Goal: Ask a question

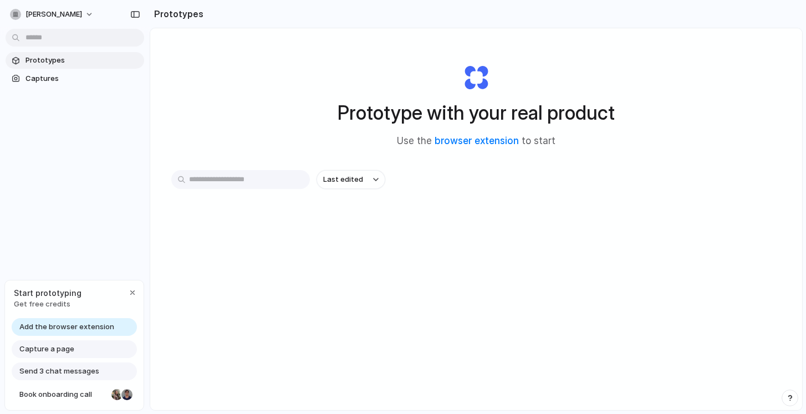
click at [79, 330] on span "Add the browser extension" at bounding box center [66, 326] width 95 height 11
click at [96, 326] on span "Add the browser extension" at bounding box center [66, 326] width 95 height 11
click at [464, 137] on link "browser extension" at bounding box center [476, 140] width 84 height 11
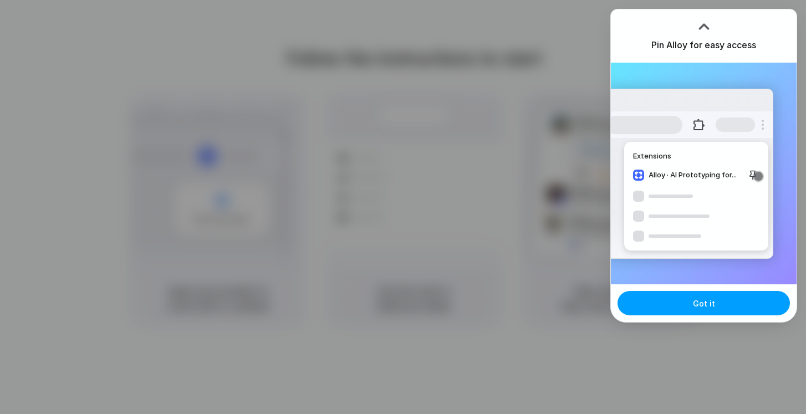
click at [708, 303] on span "Got it" at bounding box center [704, 304] width 22 height 12
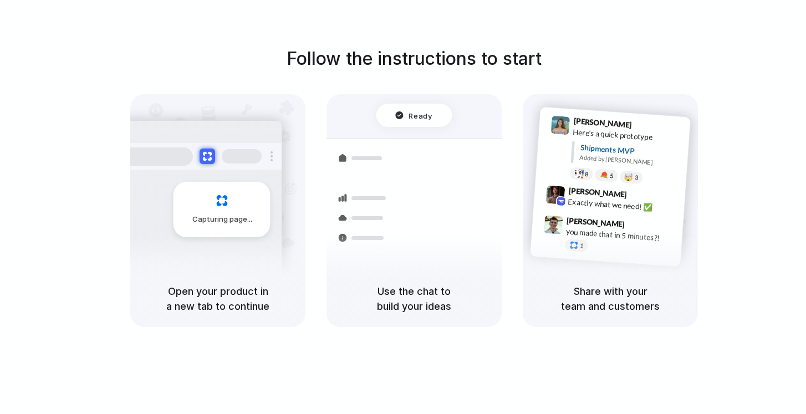
click at [764, 74] on div "Follow the instructions to start Capturing page Open your product in a new tab …" at bounding box center [414, 185] width 806 height 281
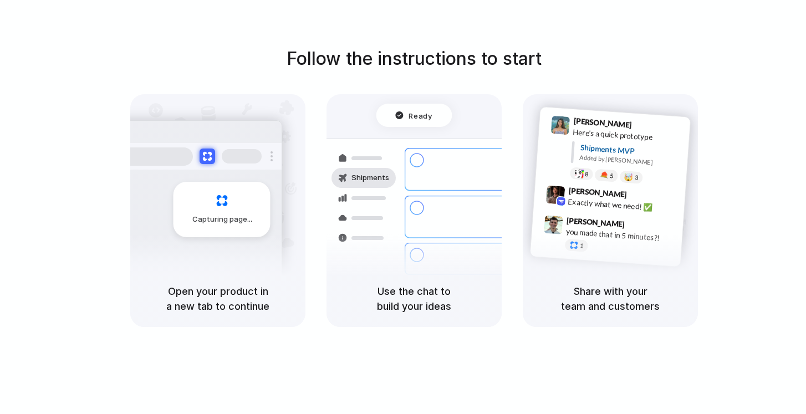
click at [219, 171] on div "Capturing page" at bounding box center [198, 205] width 167 height 170
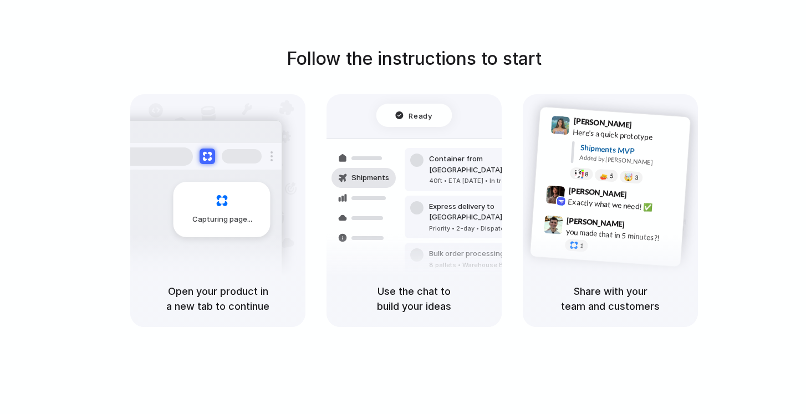
click at [263, 258] on div "Capturing page" at bounding box center [198, 205] width 167 height 170
click at [479, 307] on h5 "Use the chat to build your ideas" at bounding box center [414, 299] width 148 height 30
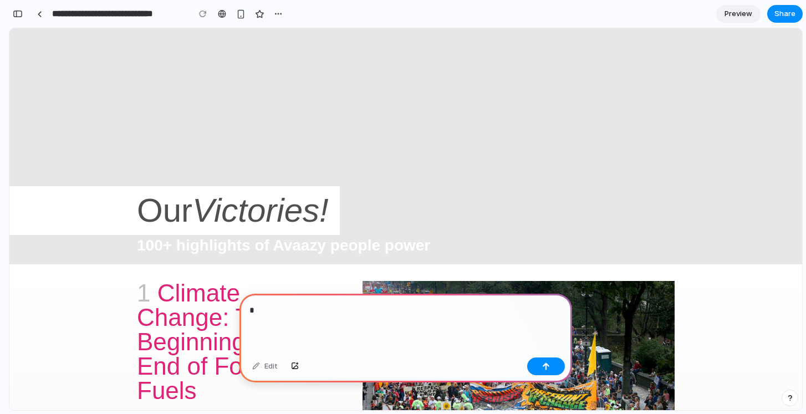
scroll to position [171, 0]
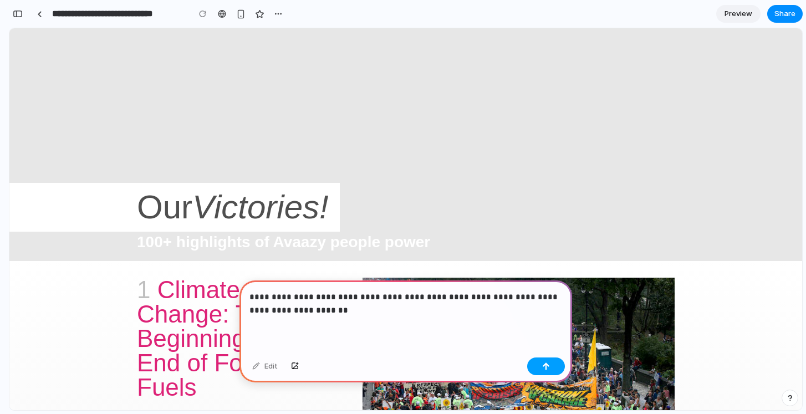
click at [542, 371] on button "button" at bounding box center [546, 366] width 38 height 18
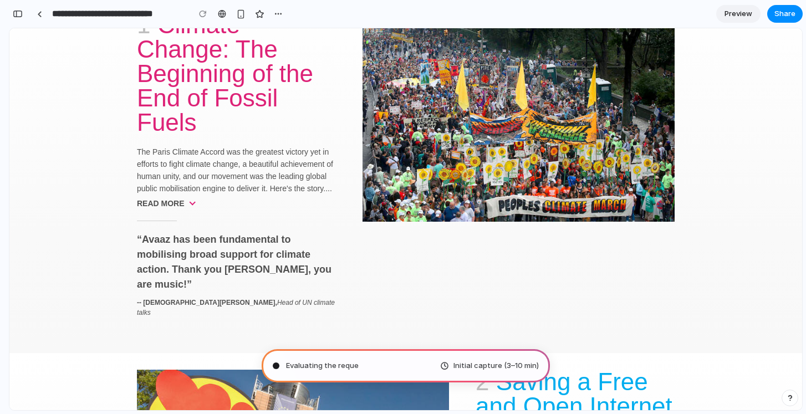
scroll to position [515, 0]
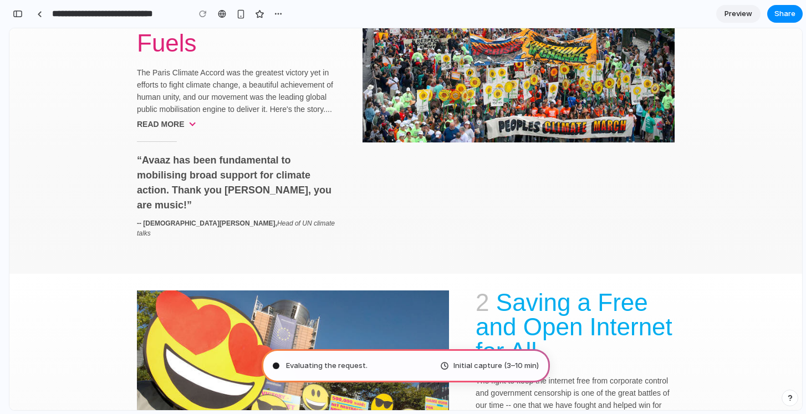
click at [748, 12] on span "Preview" at bounding box center [738, 13] width 28 height 11
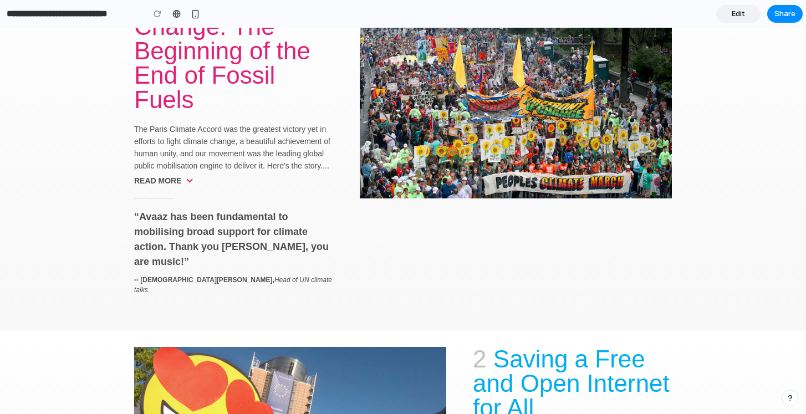
scroll to position [294, 0]
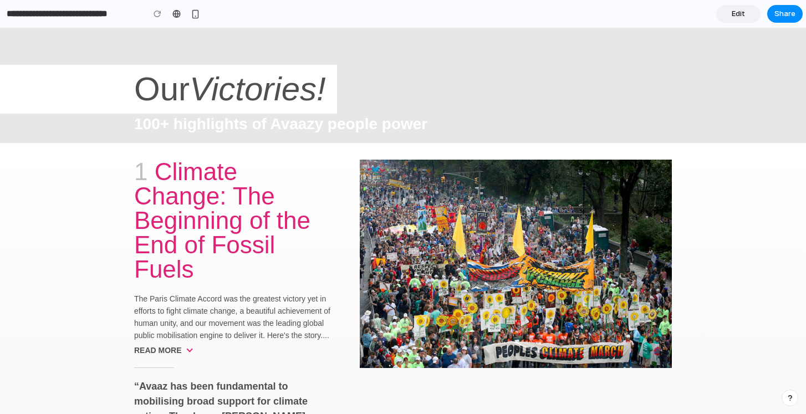
click at [749, 13] on link "Edit" at bounding box center [738, 14] width 44 height 18
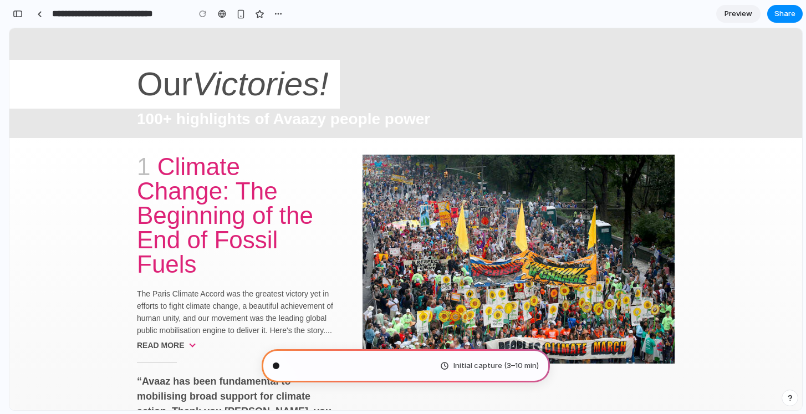
scroll to position [306, 0]
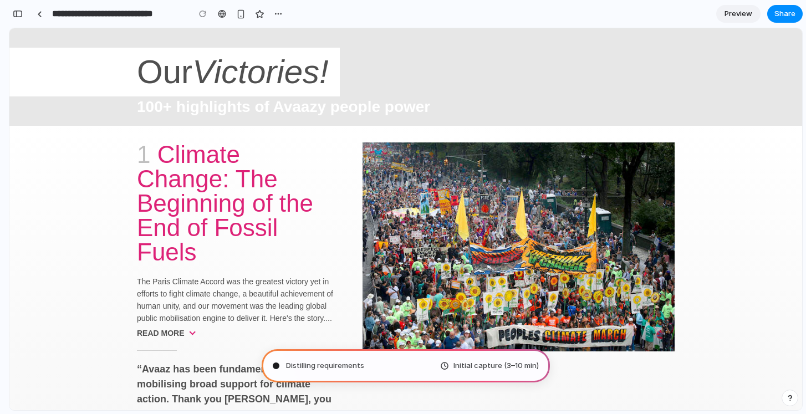
click at [458, 366] on span "Initial capture (3–10 min)" at bounding box center [495, 365] width 85 height 11
type input "**********"
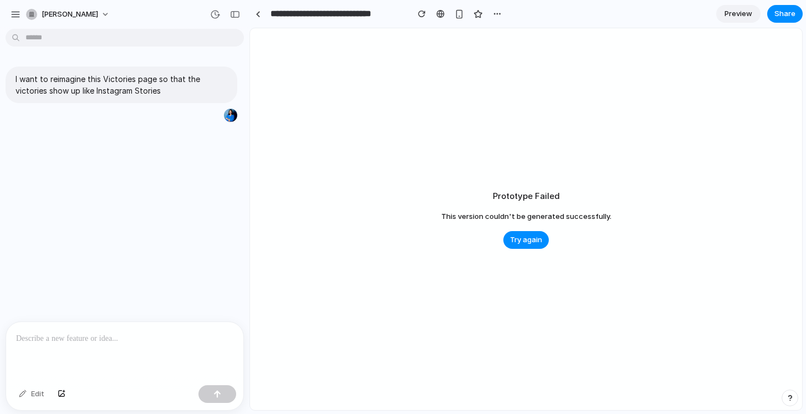
click at [799, 398] on div "Prototype Failed This version couldn't be generated successfully. Try again" at bounding box center [526, 219] width 552 height 382
click at [792, 398] on div "button" at bounding box center [790, 398] width 8 height 8
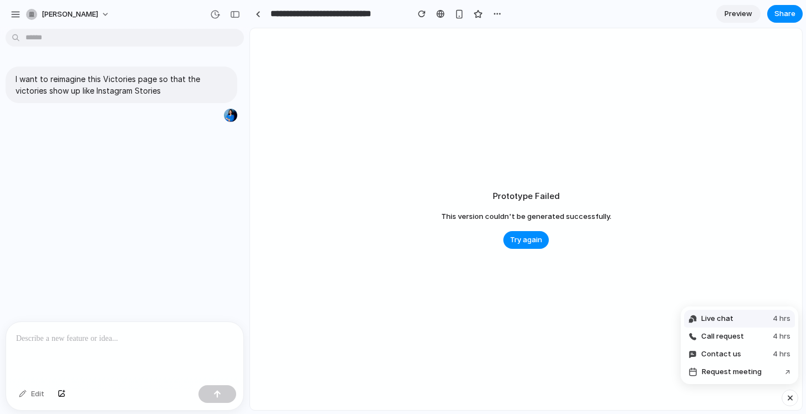
click at [733, 316] on button "Live chat 4 hrs" at bounding box center [739, 319] width 111 height 18
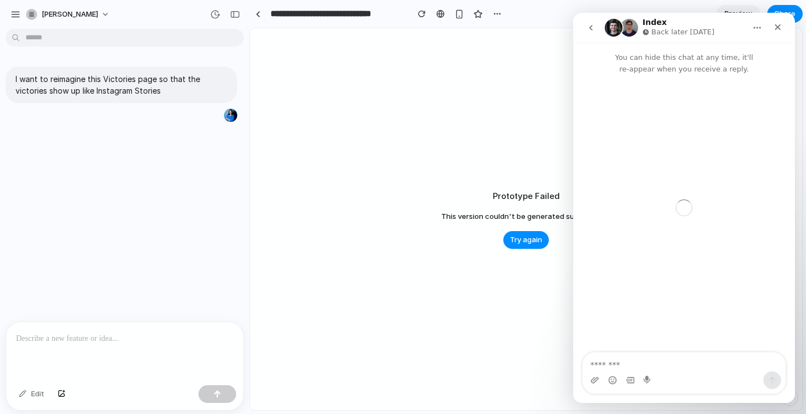
scroll to position [0, 0]
click at [679, 374] on div "Intercom messenger" at bounding box center [683, 380] width 203 height 18
click at [653, 366] on textarea "Message…" at bounding box center [683, 361] width 203 height 19
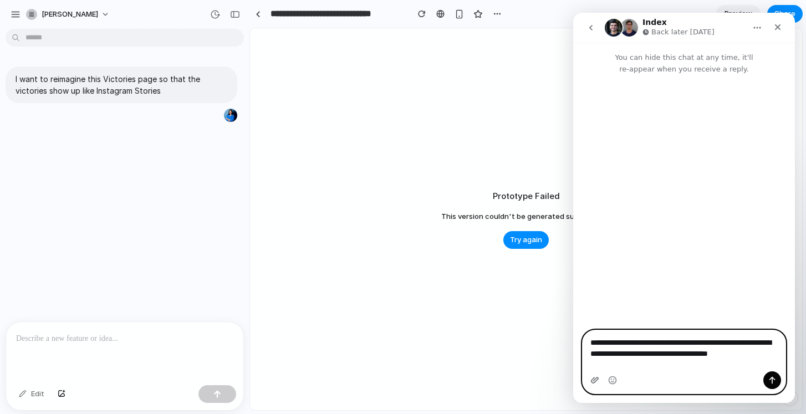
type textarea "**********"
click at [598, 381] on icon "Upload attachment" at bounding box center [594, 380] width 9 height 9
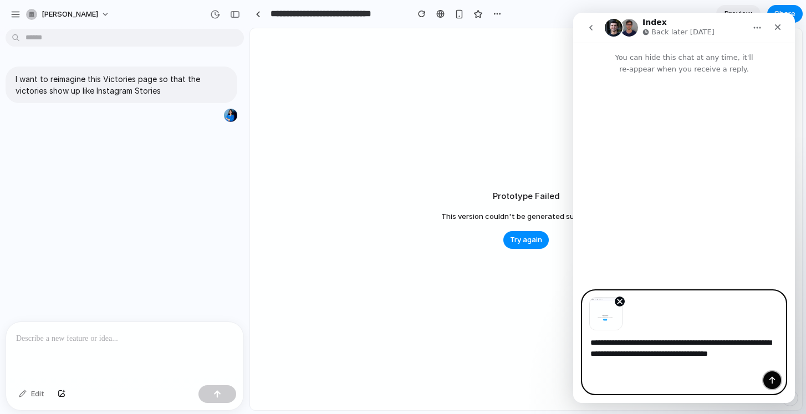
click at [772, 378] on icon "Send a message…" at bounding box center [772, 380] width 6 height 7
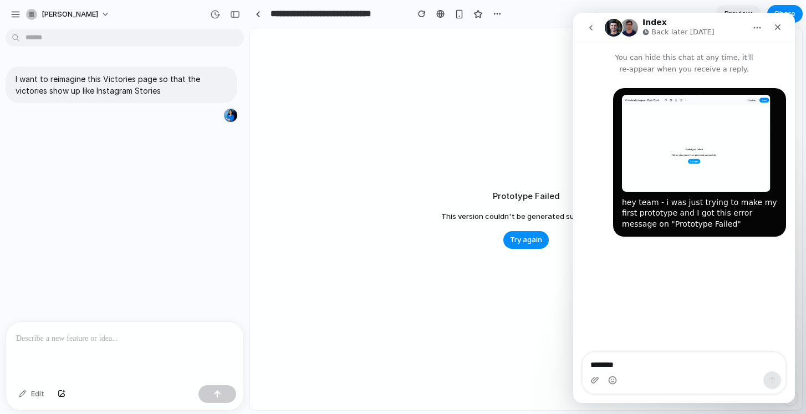
type textarea "********"
type textarea "**********"
